Goal: Task Accomplishment & Management: Manage account settings

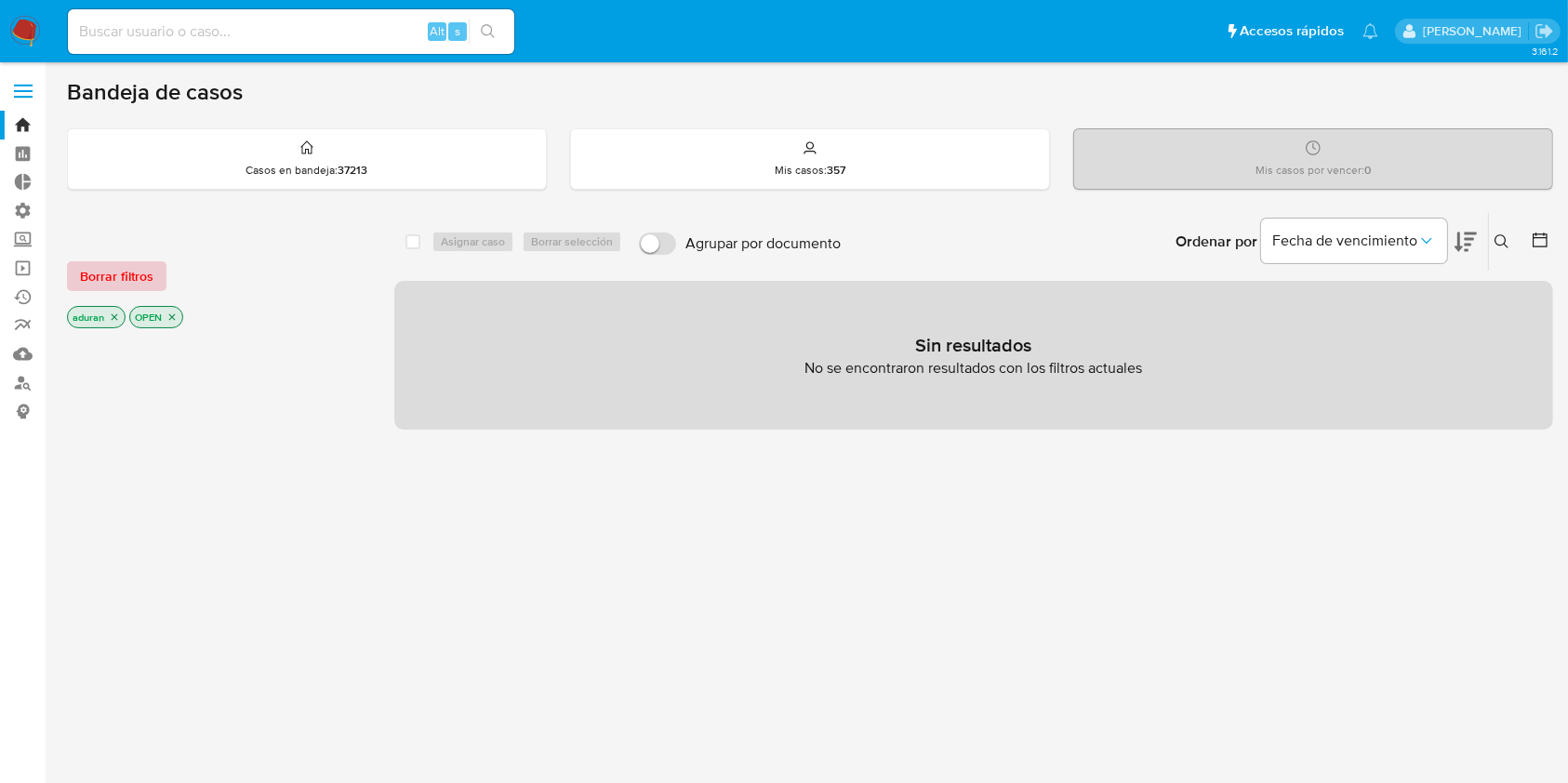
click at [98, 285] on span "Borrar filtros" at bounding box center [117, 276] width 73 height 26
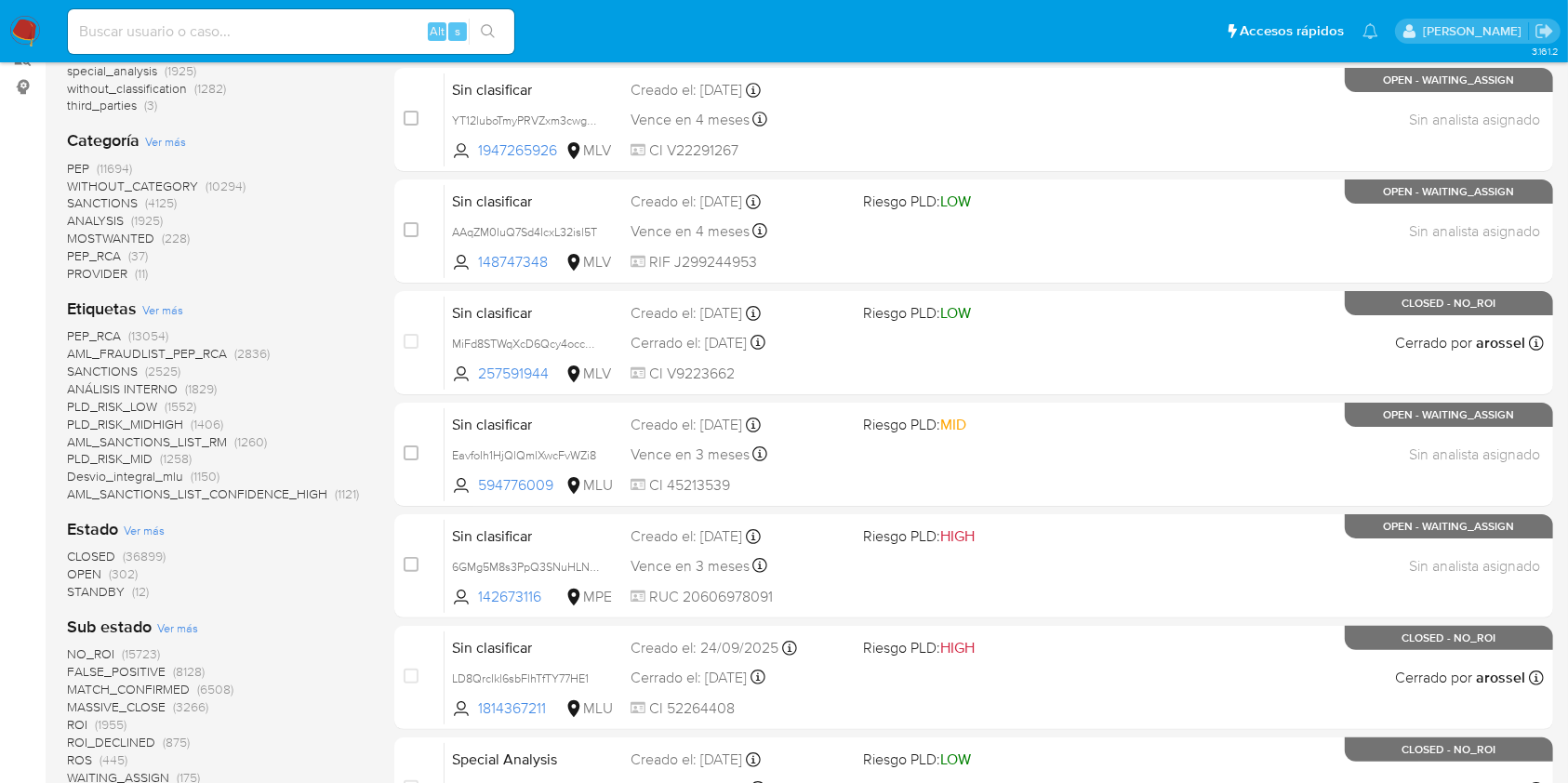
scroll to position [339, 0]
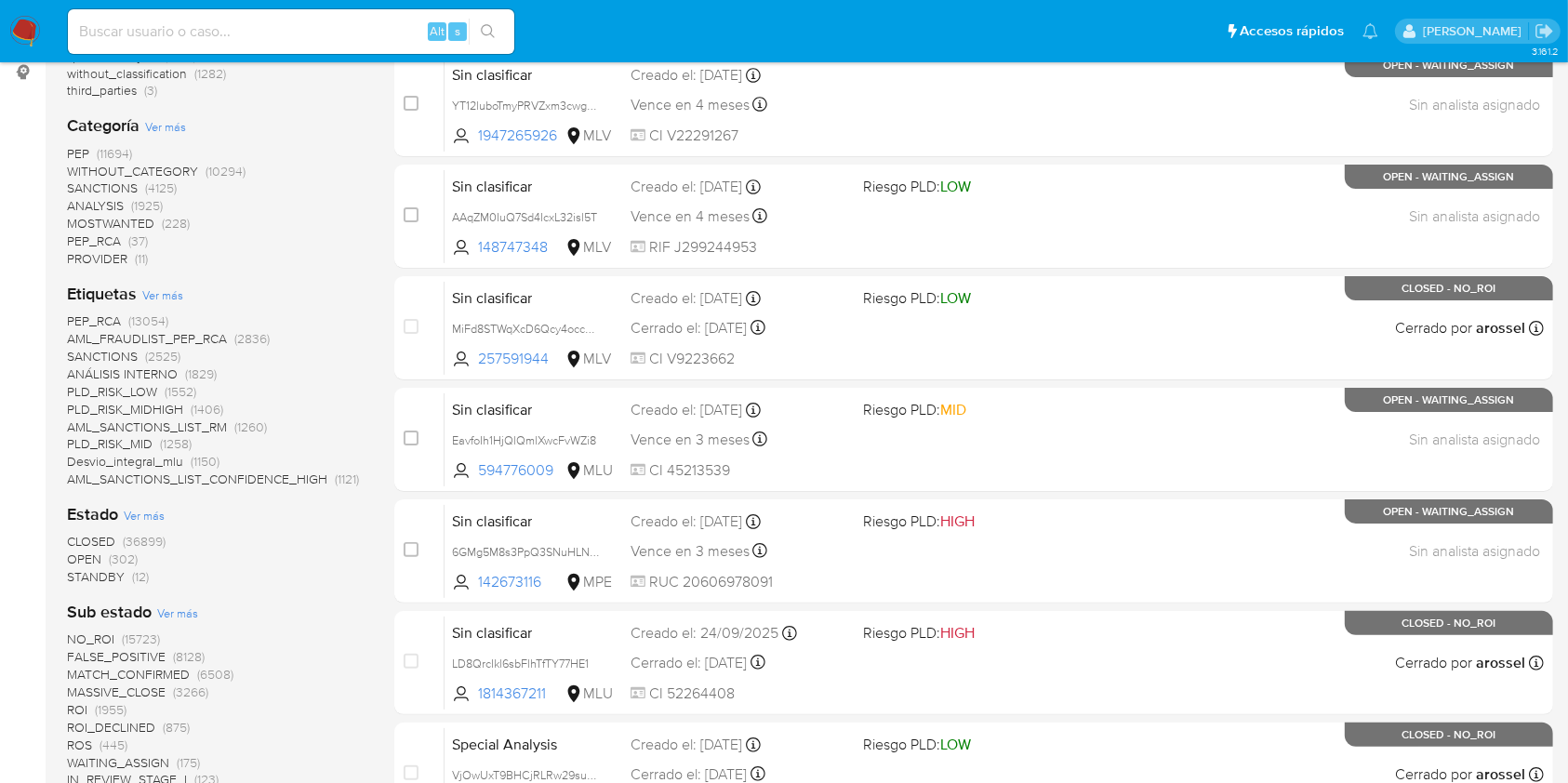
click at [97, 581] on span "STANDBY" at bounding box center [95, 577] width 58 height 19
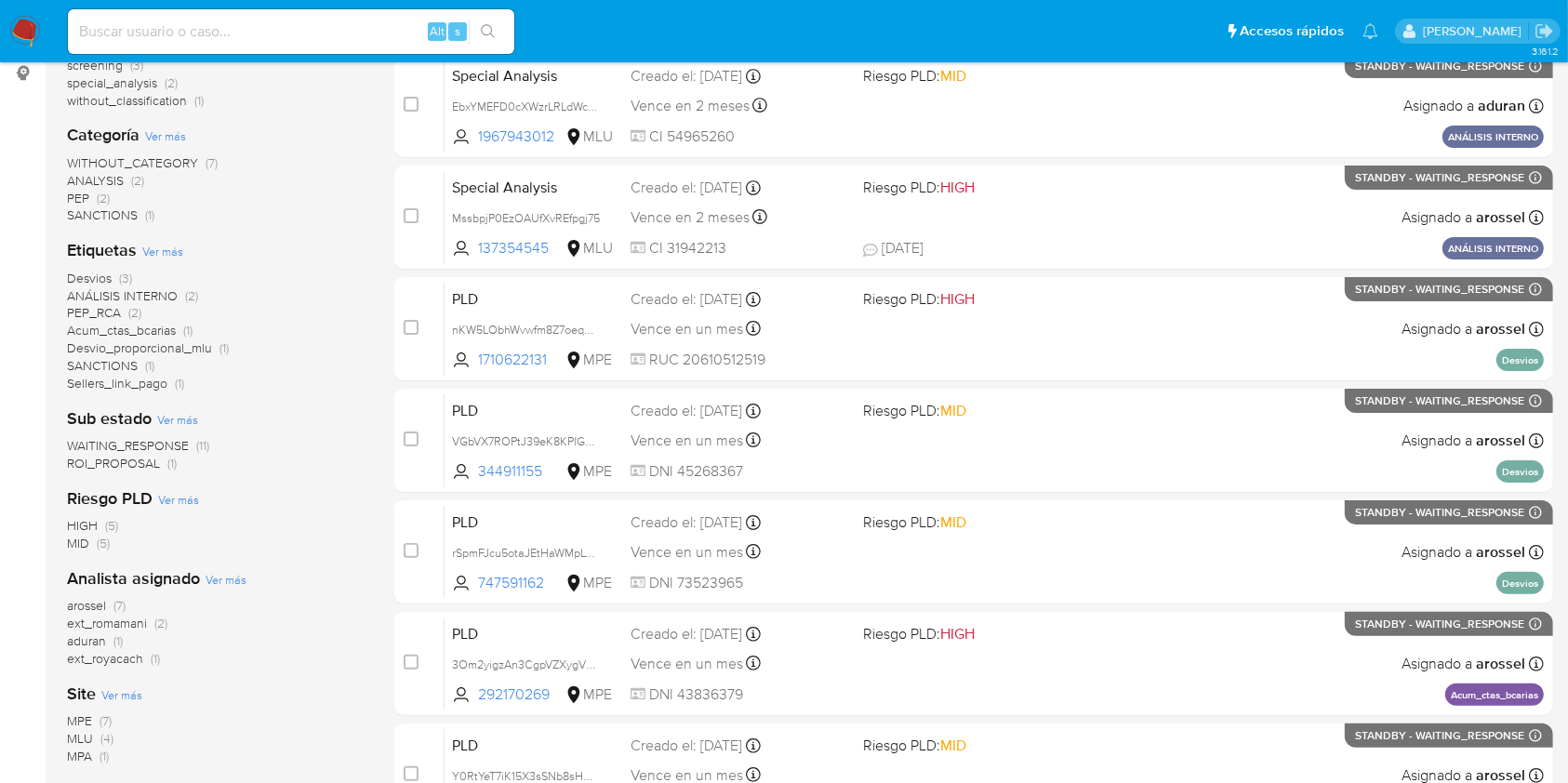
scroll to position [336, 0]
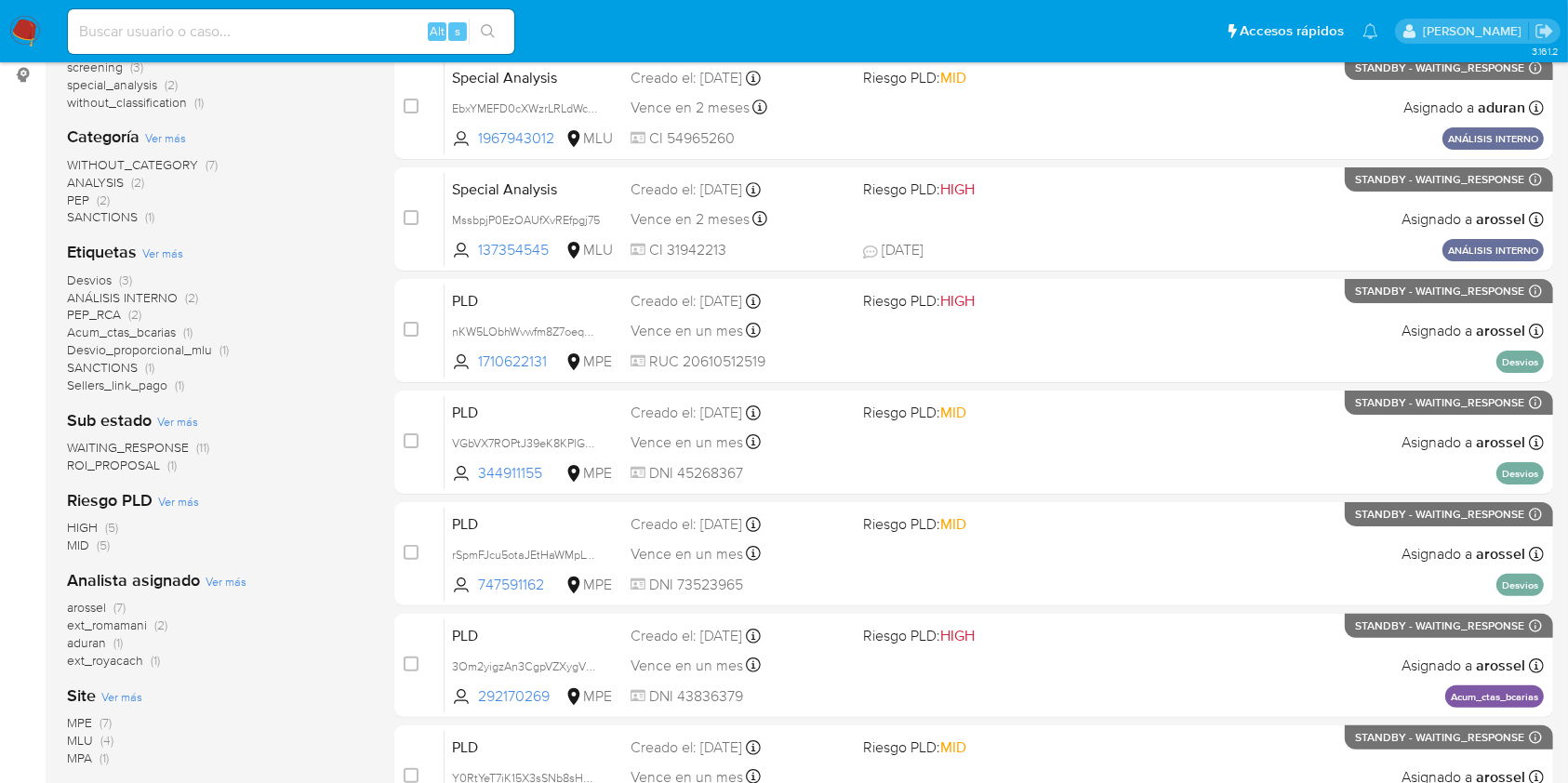
click at [141, 465] on span "ROI_PROPOSAL" at bounding box center [113, 464] width 93 height 19
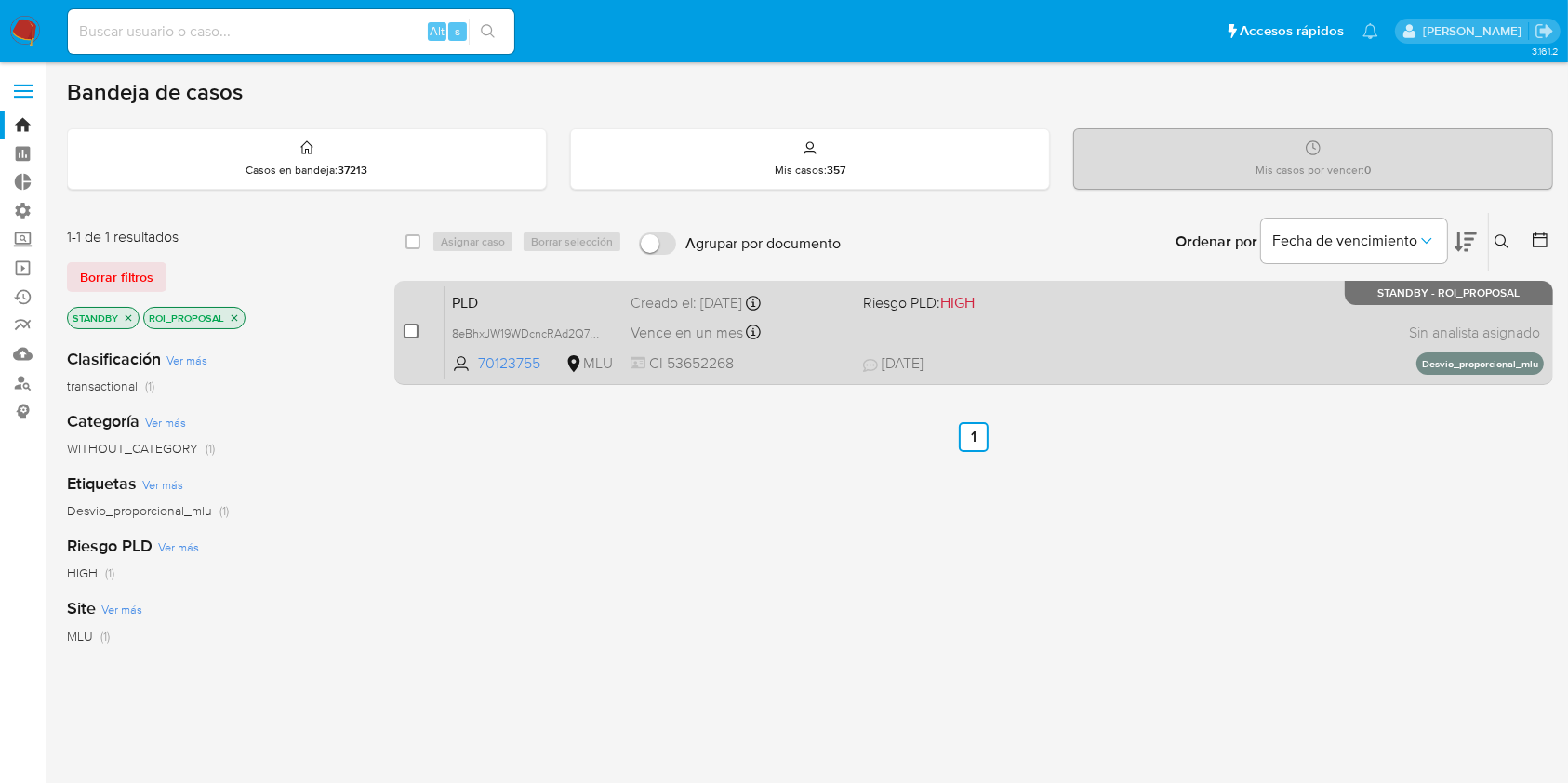
click at [408, 328] on input "checkbox" at bounding box center [411, 330] width 15 height 15
checkbox input "true"
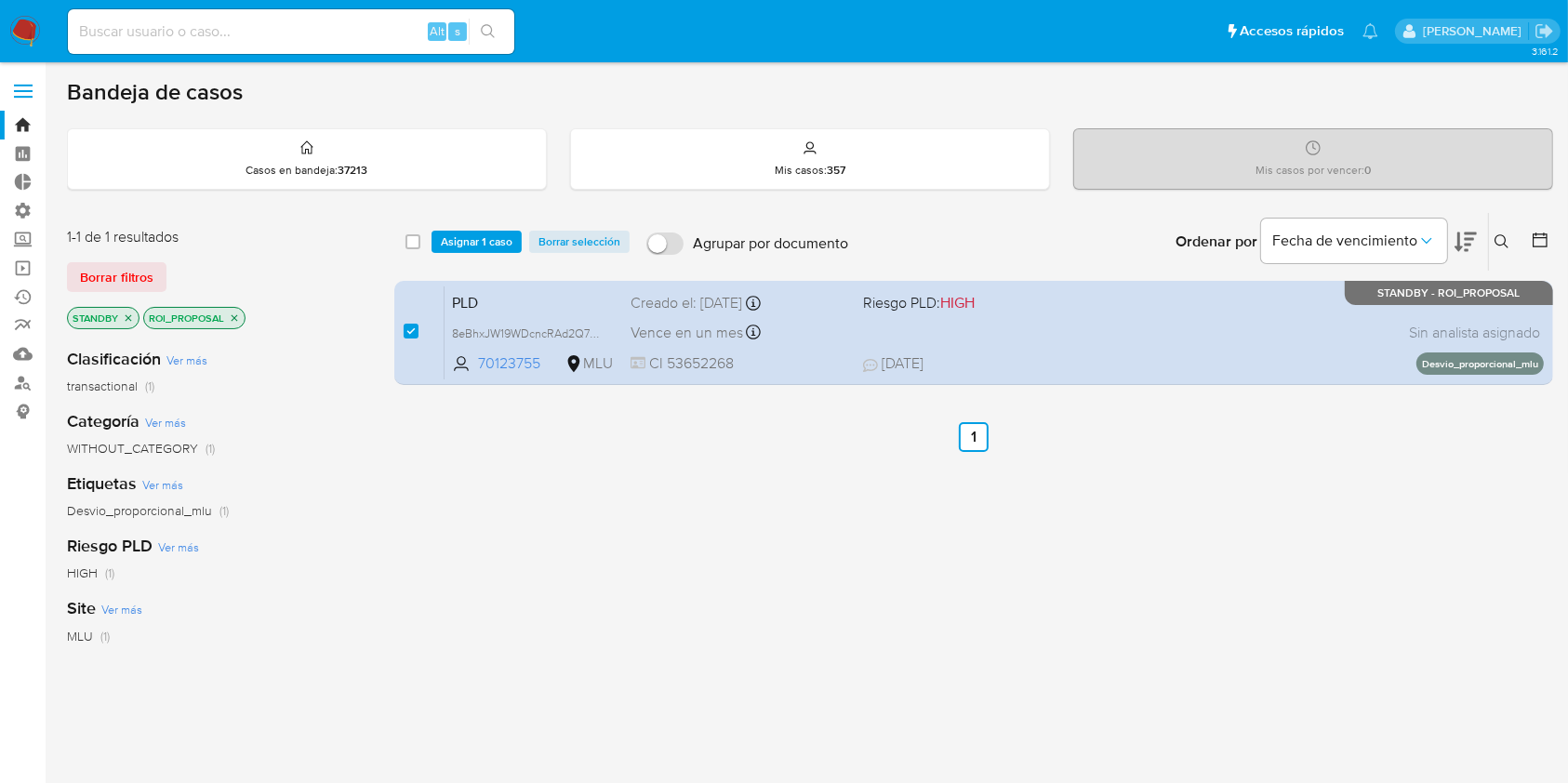
click at [480, 224] on div "select-all-cases-checkbox Asignar 1 caso Borrar selección Agrupar por documento…" at bounding box center [974, 242] width 1159 height 58
click at [480, 232] on span "Asignar 1 caso" at bounding box center [476, 241] width 71 height 19
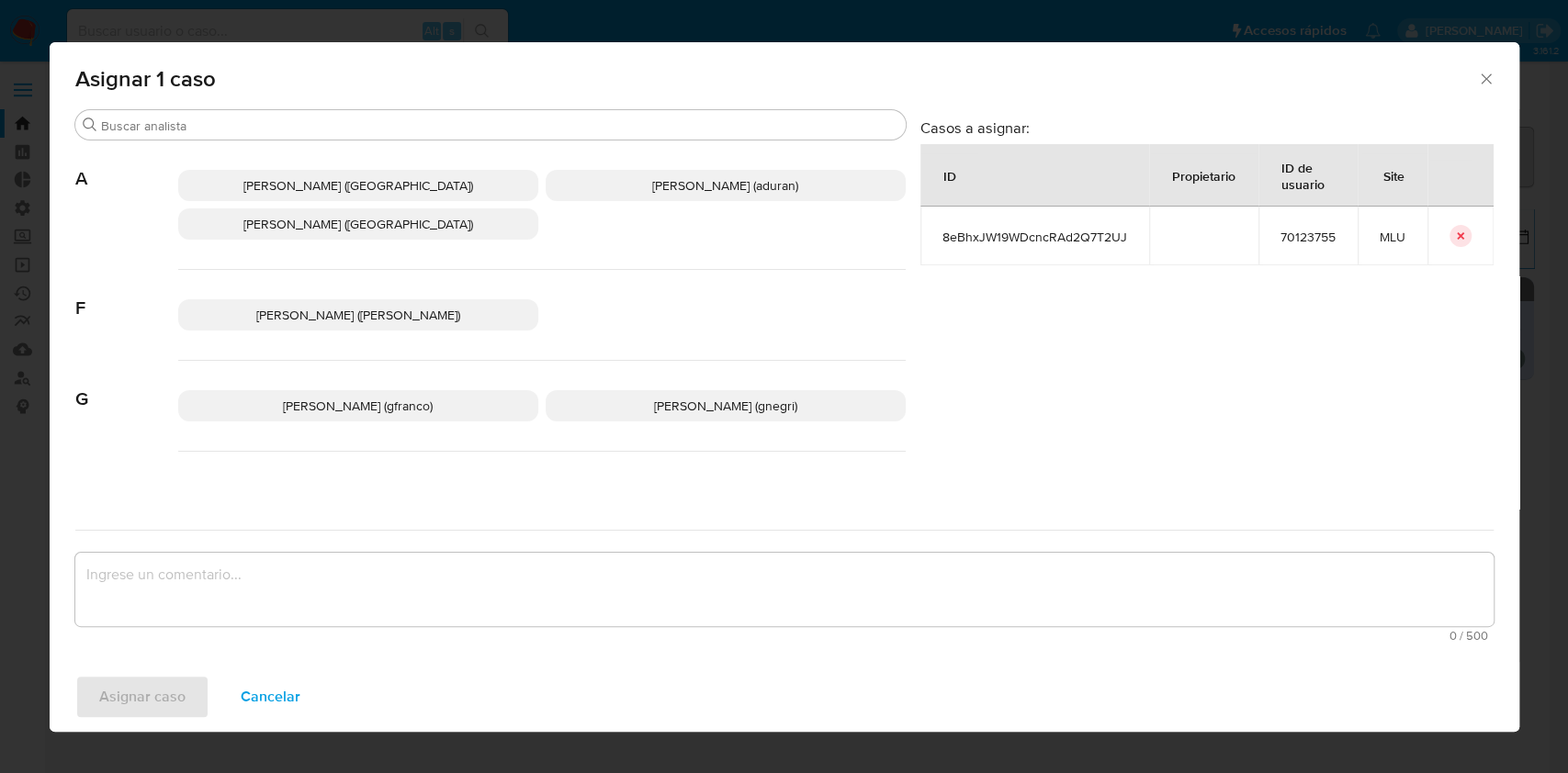
click at [684, 172] on p "[PERSON_NAME] (aduran)" at bounding box center [725, 185] width 360 height 31
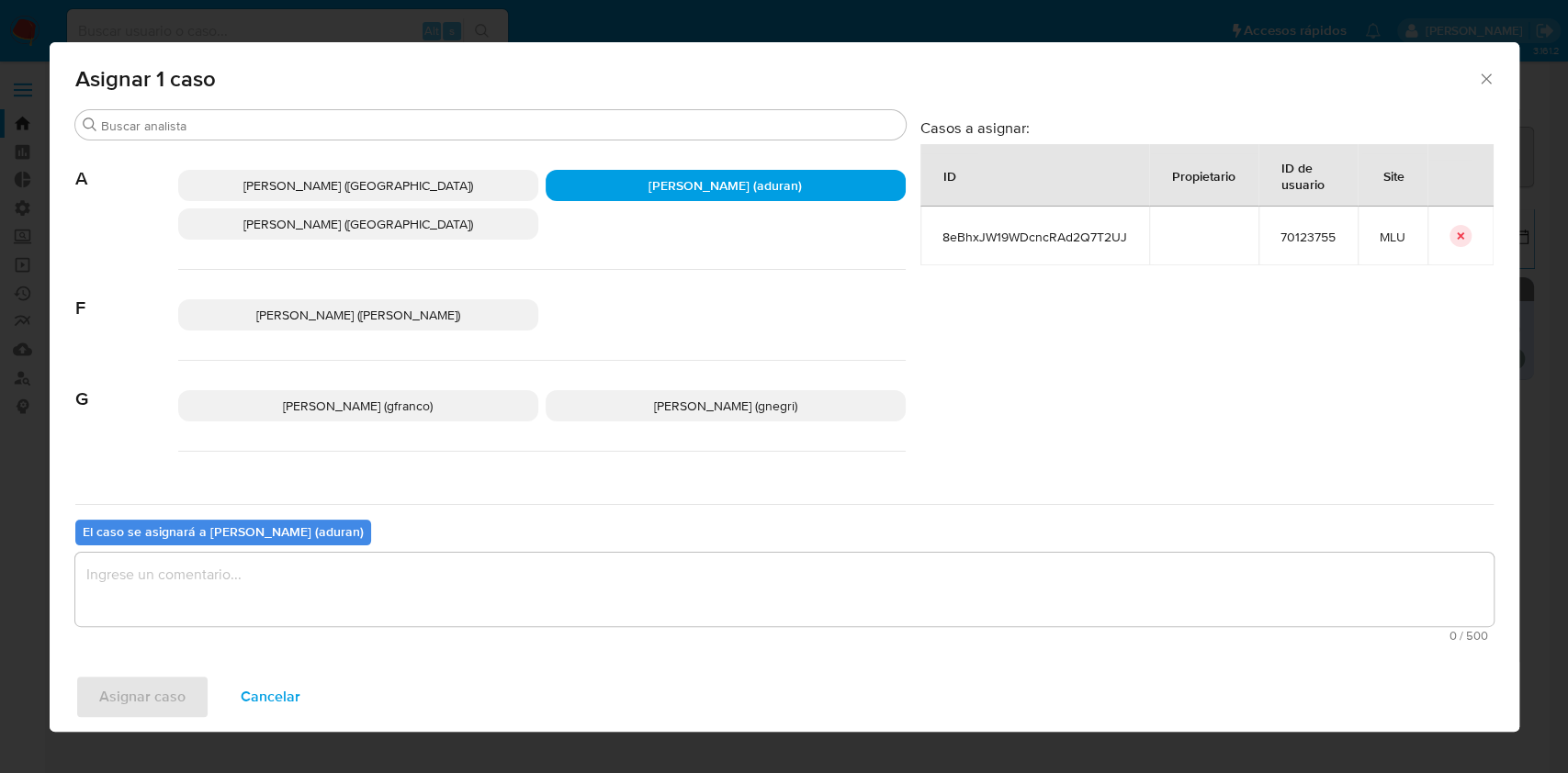
click at [479, 576] on textarea "assign-modal" at bounding box center [784, 589] width 1418 height 73
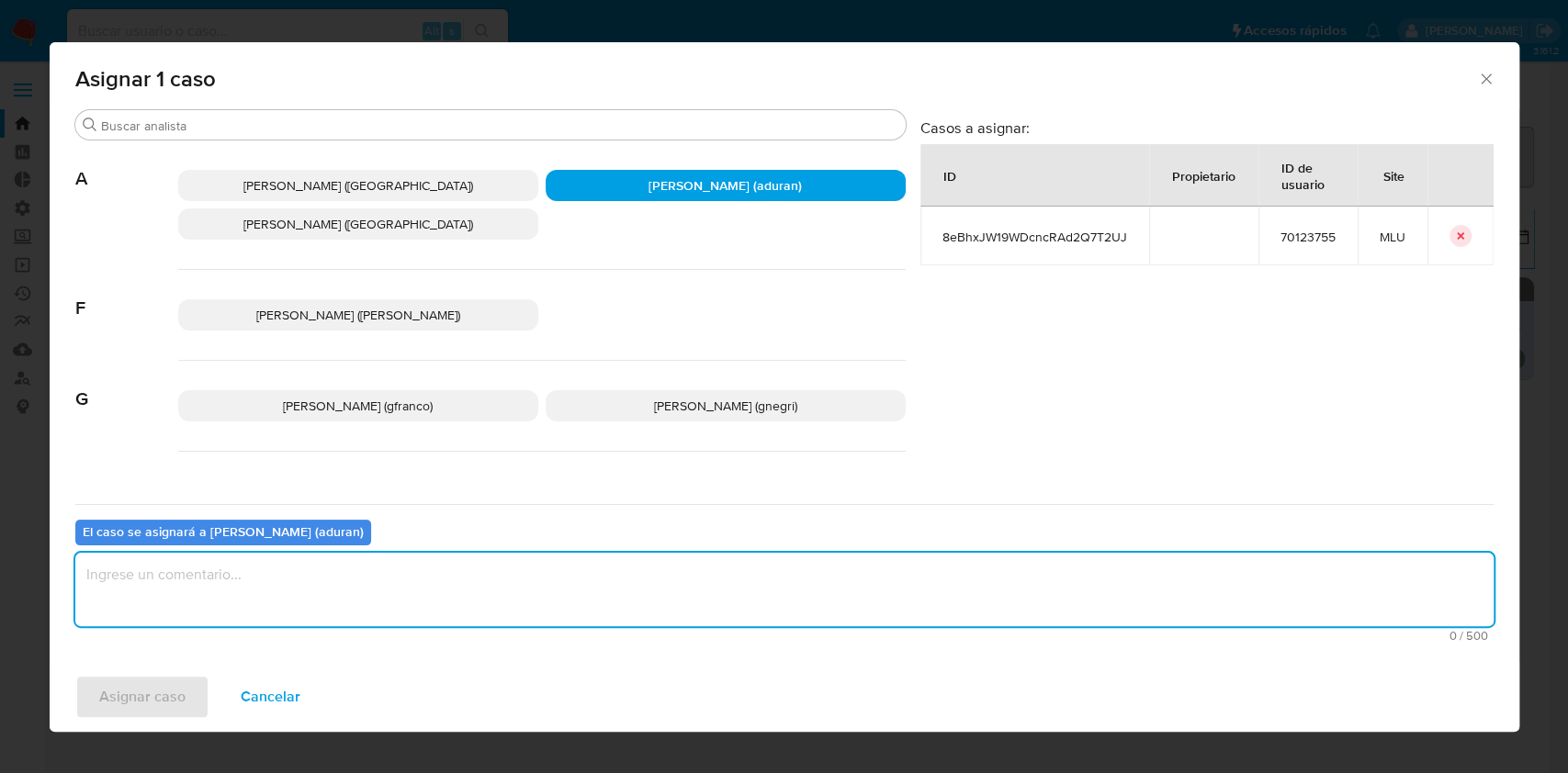
type textarea ","
type textarea "."
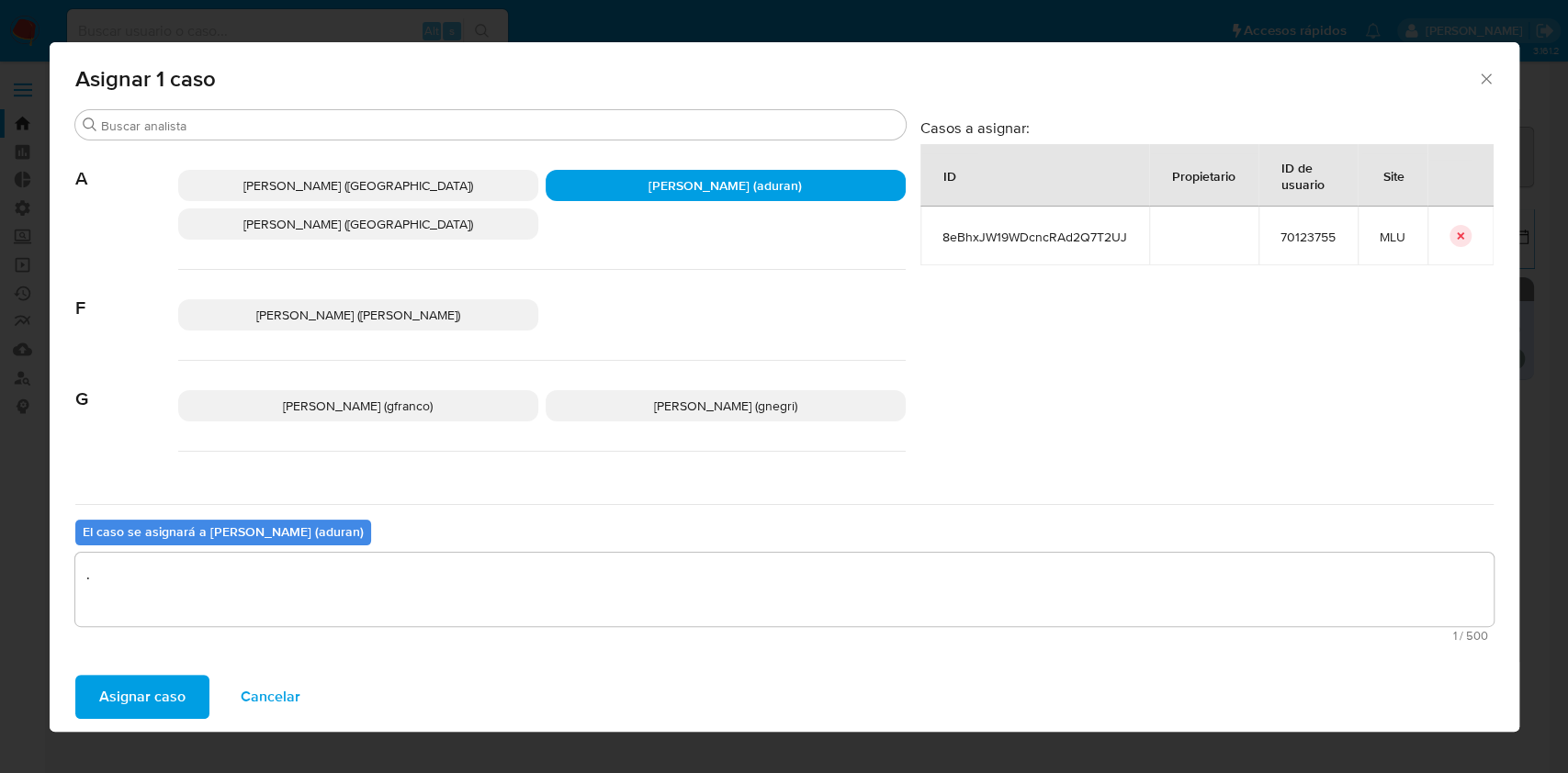
click at [155, 684] on span "Asignar caso" at bounding box center [142, 697] width 86 height 40
